Goal: Task Accomplishment & Management: Complete application form

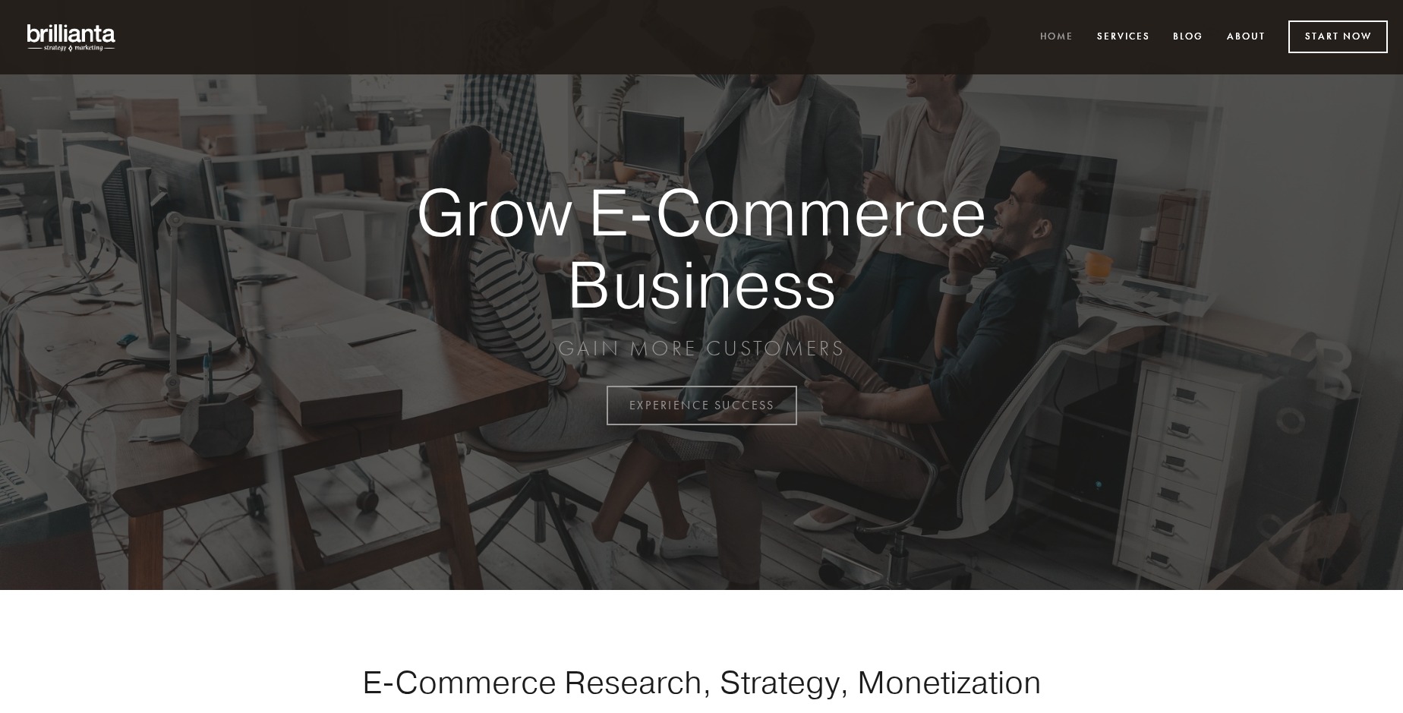
scroll to position [3981, 0]
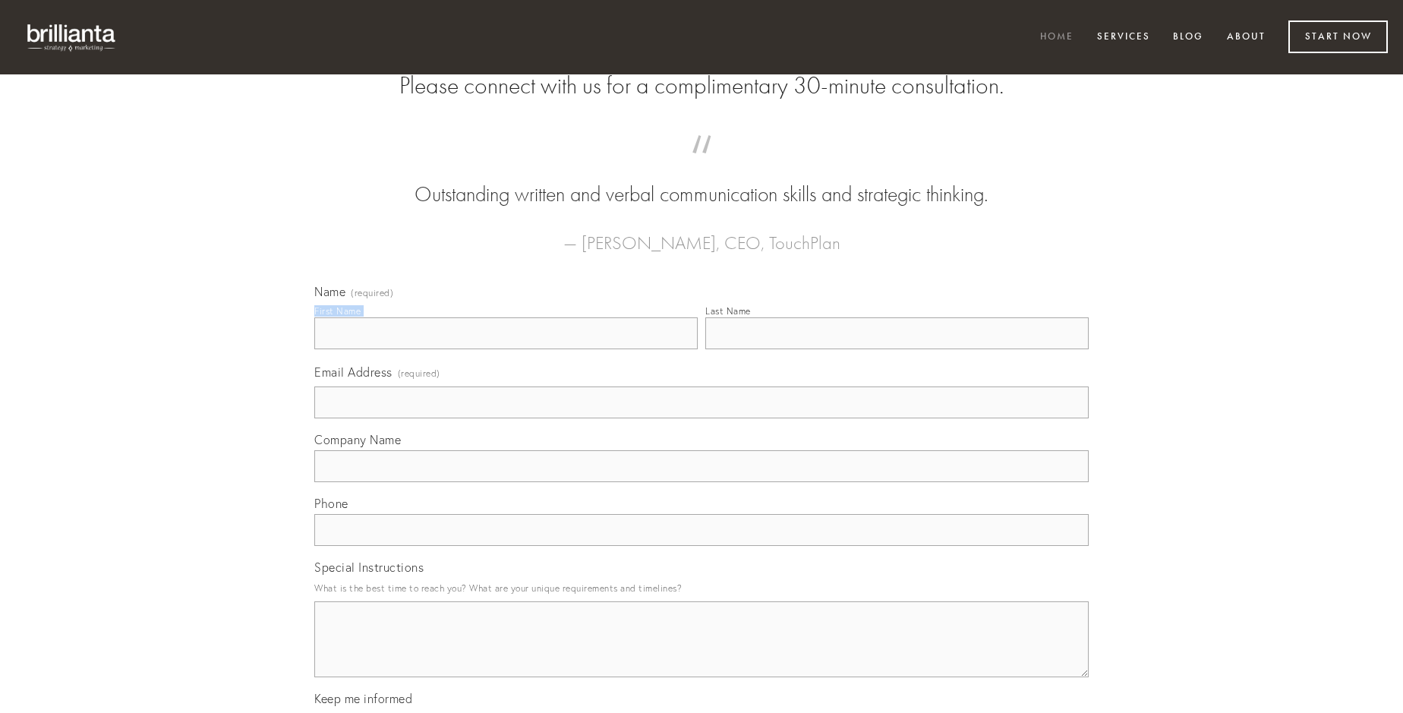
type input "[PERSON_NAME]"
click at [897, 349] on input "Last Name" at bounding box center [896, 333] width 383 height 32
type input "[PERSON_NAME]"
click at [702, 418] on input "Email Address (required)" at bounding box center [701, 403] width 775 height 32
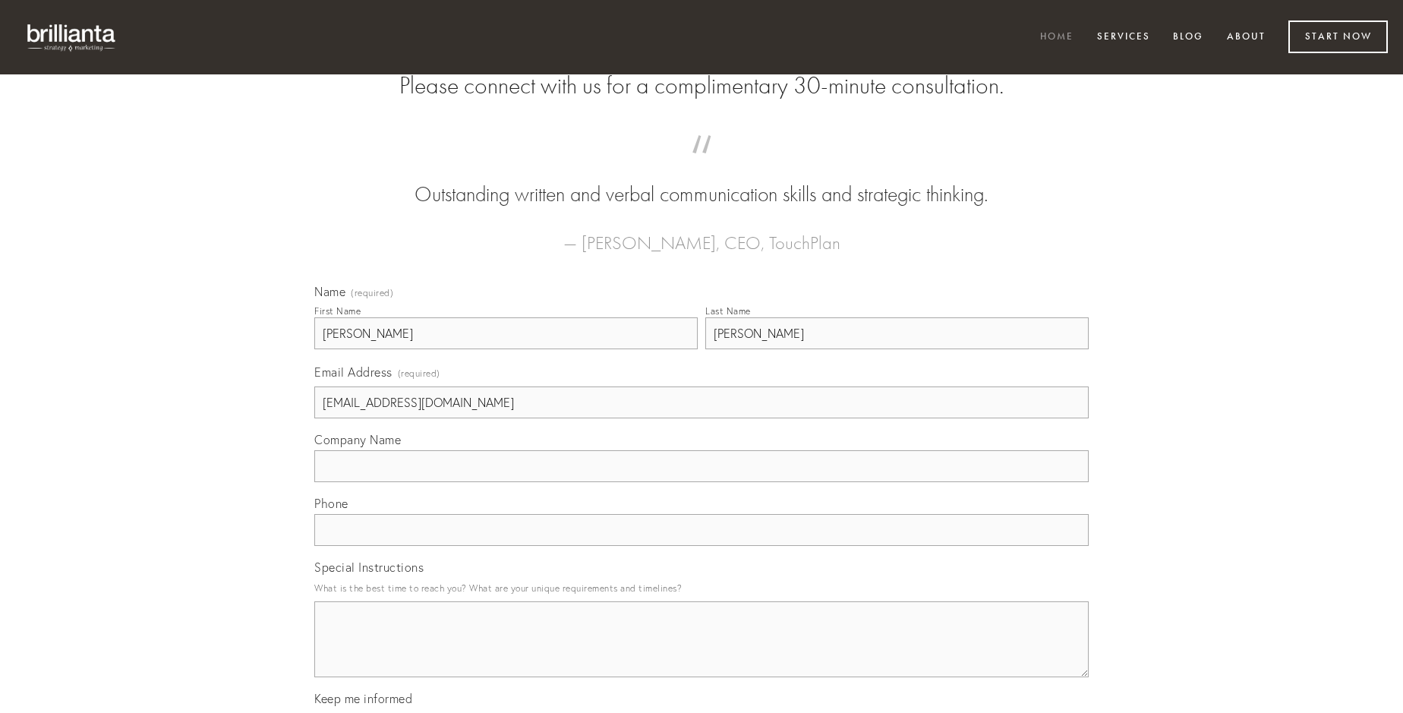
type input "[EMAIL_ADDRESS][DOMAIN_NAME]"
click at [702, 482] on input "Company Name" at bounding box center [701, 466] width 775 height 32
type input "comparo"
click at [702, 546] on input "text" at bounding box center [701, 530] width 775 height 32
click at [702, 653] on textarea "Special Instructions" at bounding box center [701, 639] width 775 height 76
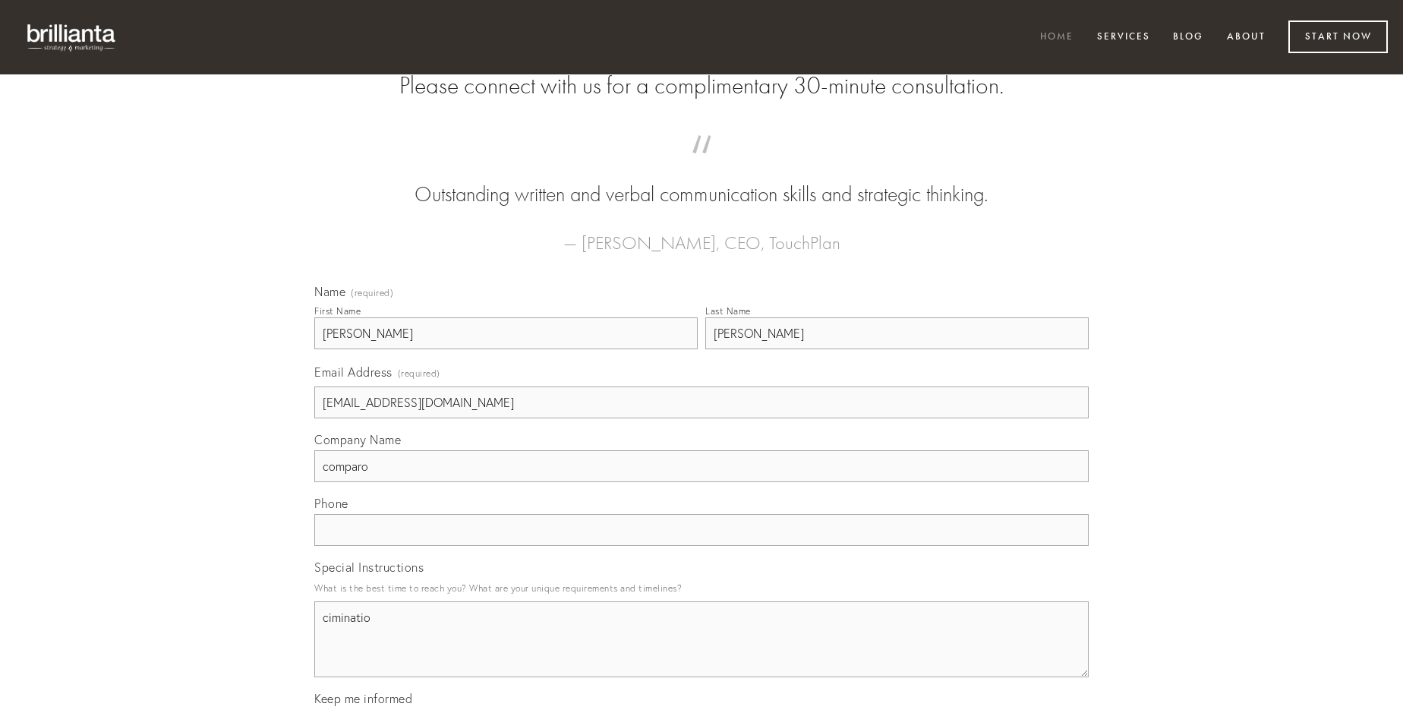
type textarea "ciminatio"
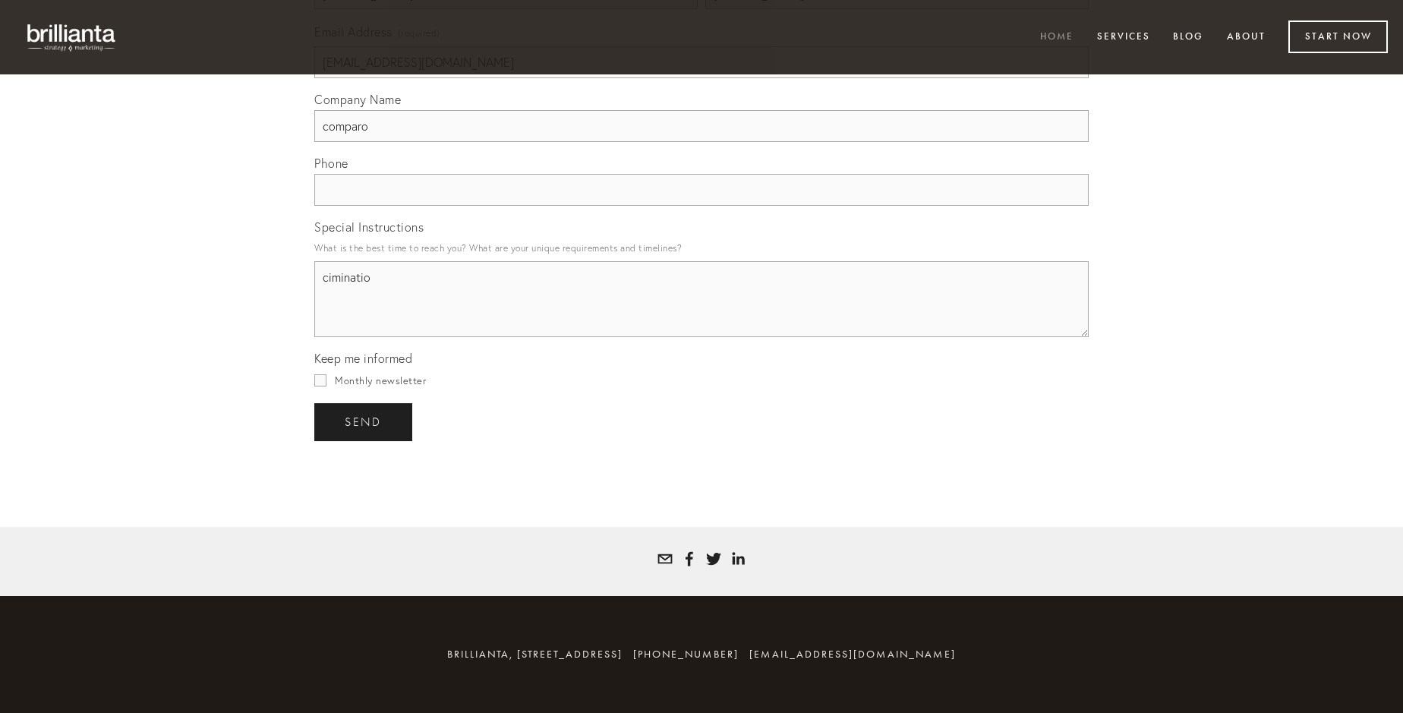
click at [365, 421] on span "send" at bounding box center [363, 422] width 37 height 14
